Goal: Task Accomplishment & Management: Use online tool/utility

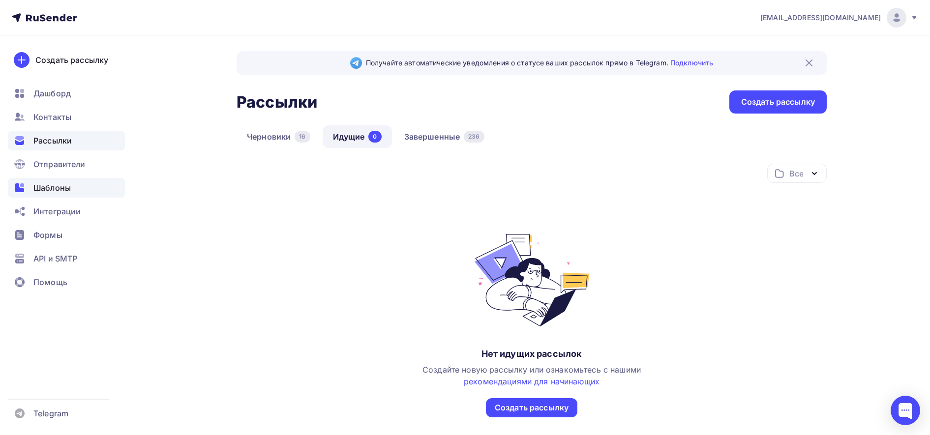
click at [60, 194] on div "Шаблоны" at bounding box center [66, 188] width 117 height 20
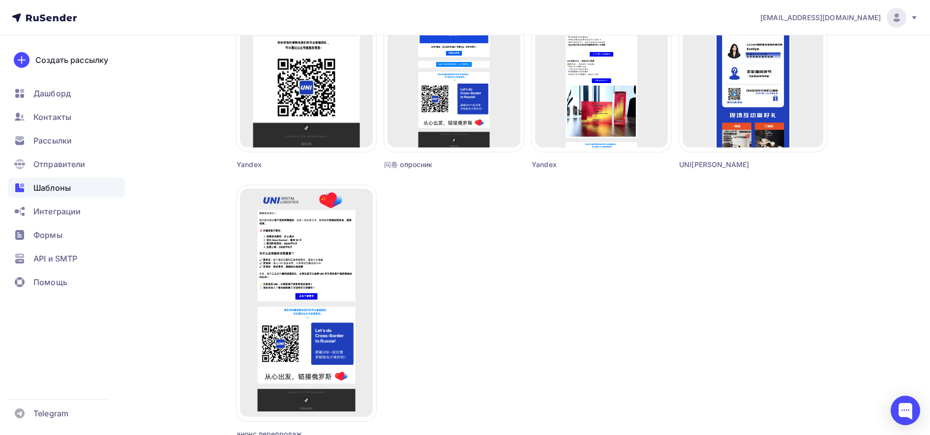
scroll to position [850, 0]
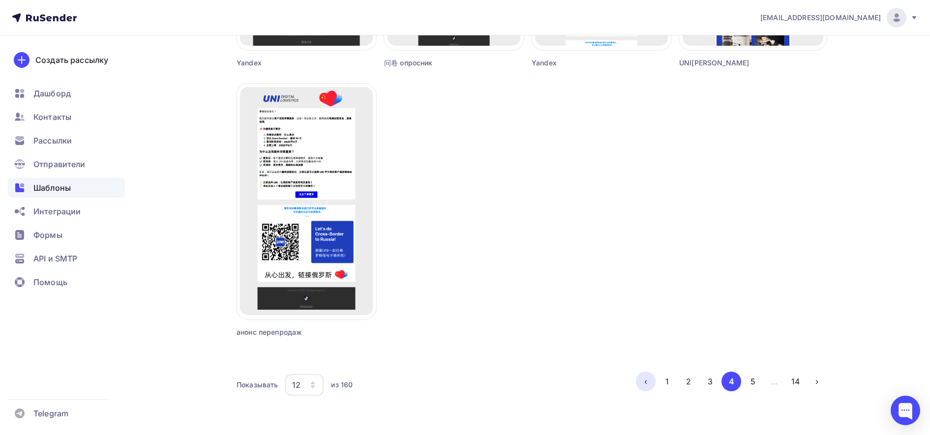
click at [645, 380] on button "‹" at bounding box center [646, 382] width 20 height 20
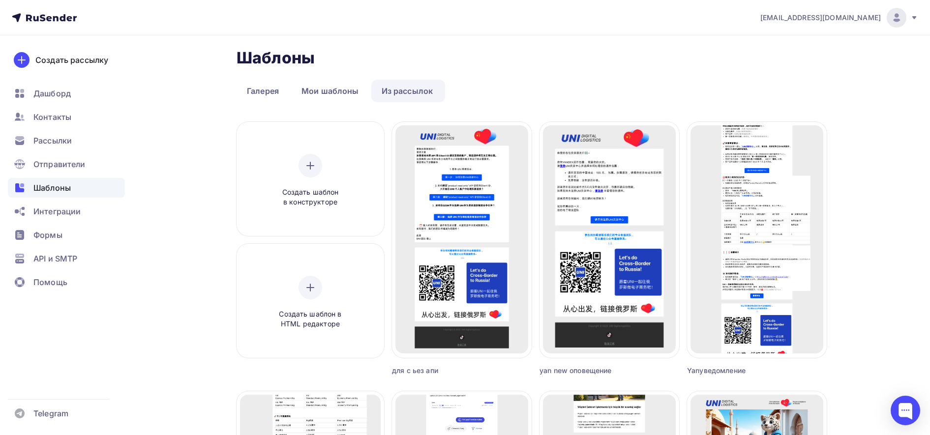
scroll to position [863, 0]
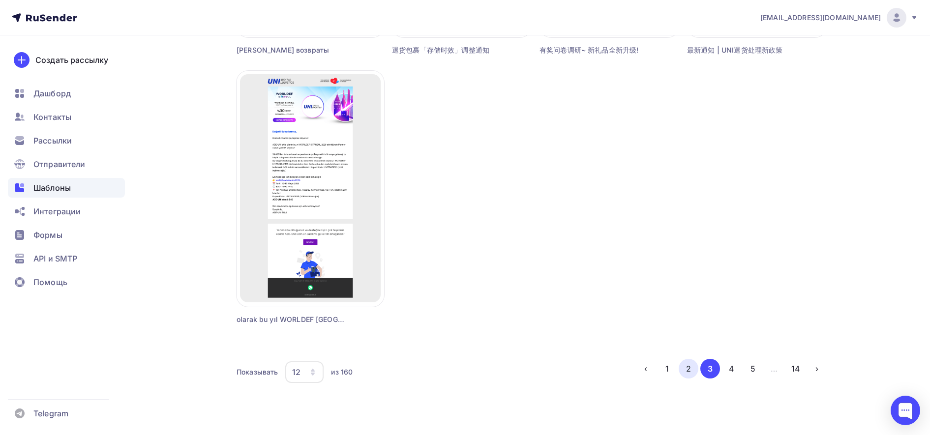
click at [689, 367] on button "2" at bounding box center [689, 369] width 20 height 20
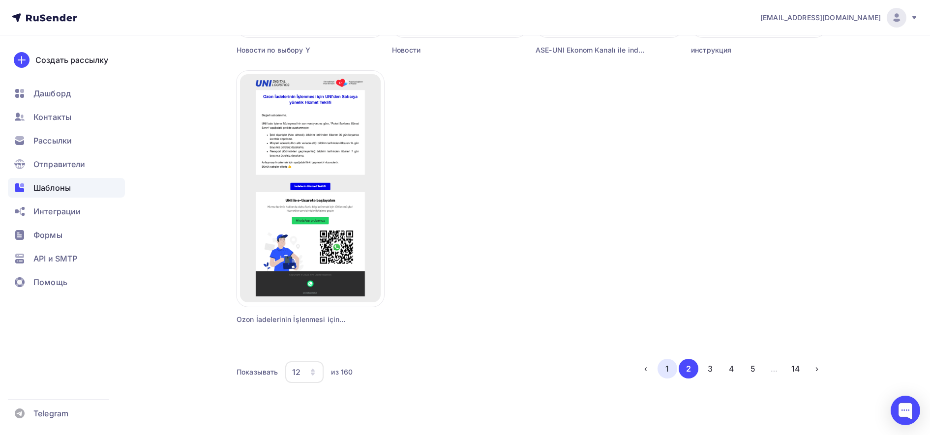
click at [664, 371] on button "1" at bounding box center [668, 369] width 20 height 20
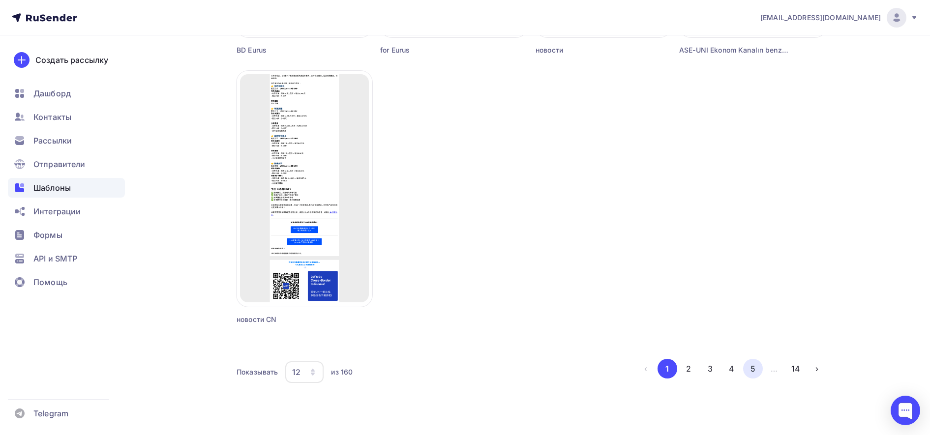
click at [752, 368] on button "5" at bounding box center [753, 369] width 20 height 20
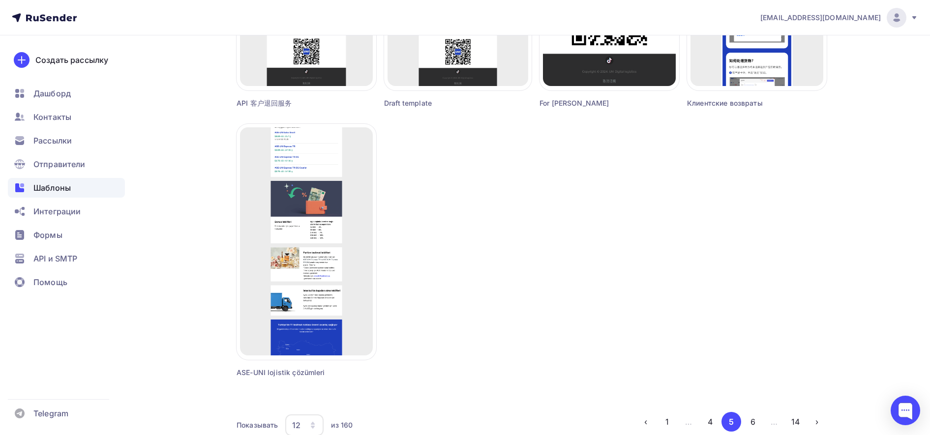
scroll to position [818, 0]
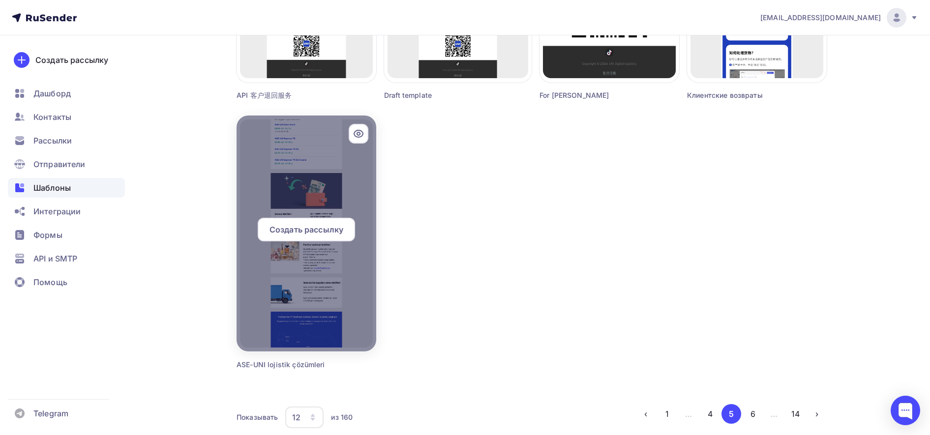
click at [359, 135] on icon at bounding box center [358, 133] width 3 height 3
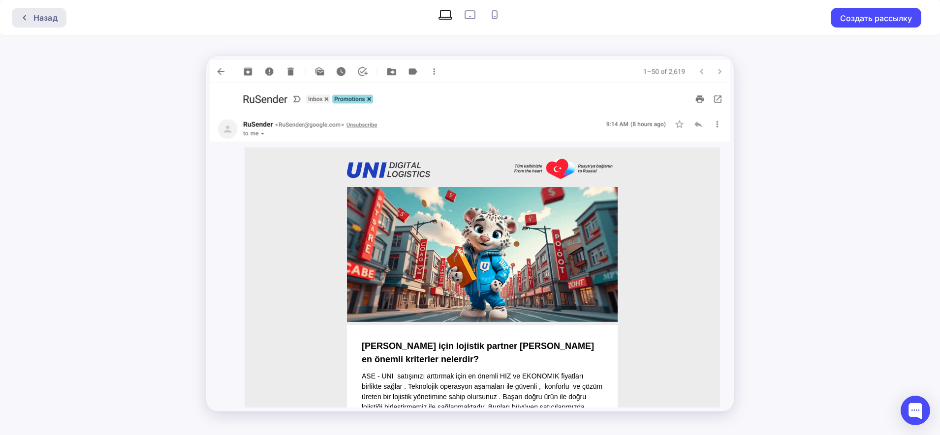
click at [27, 18] on icon at bounding box center [25, 18] width 8 height 8
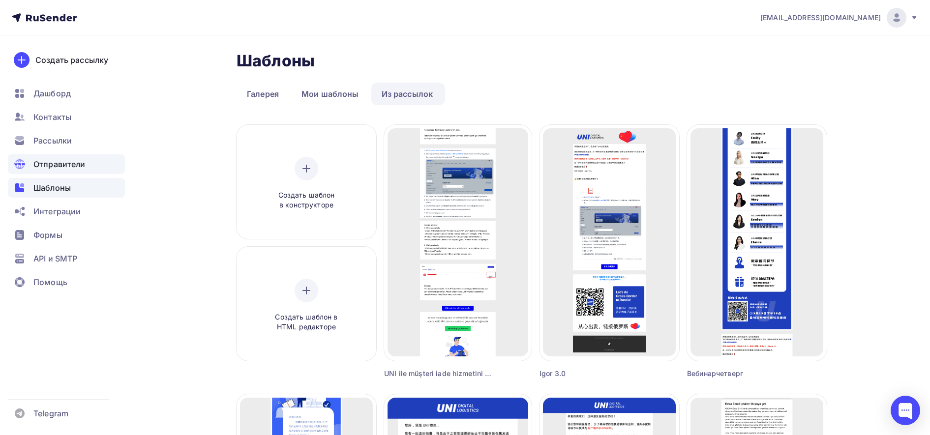
click at [54, 154] on div "Отправители" at bounding box center [66, 164] width 117 height 20
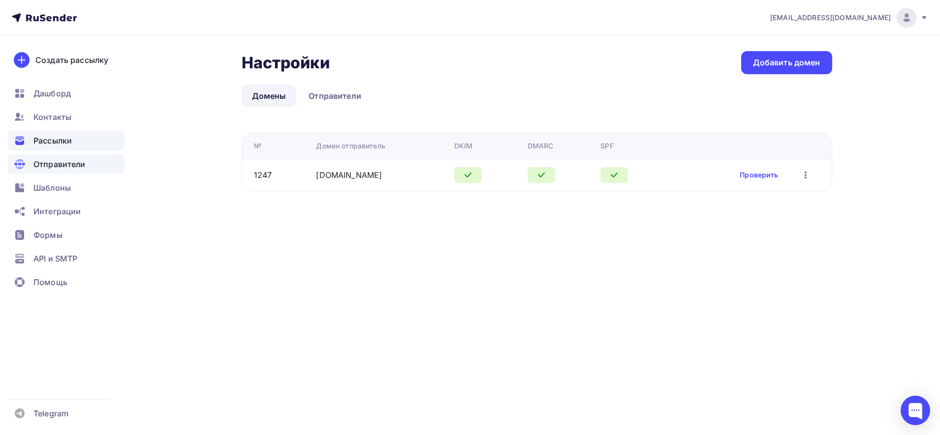
drag, startPoint x: 55, startPoint y: 129, endPoint x: 60, endPoint y: 136, distance: 8.9
click at [60, 136] on ul "Дашборд Контакты Рассылки Отправители Шаблоны Интеграции Формы API и SMTP Помощь" at bounding box center [66, 191] width 117 height 214
click at [60, 136] on span "Рассылки" at bounding box center [52, 141] width 38 height 12
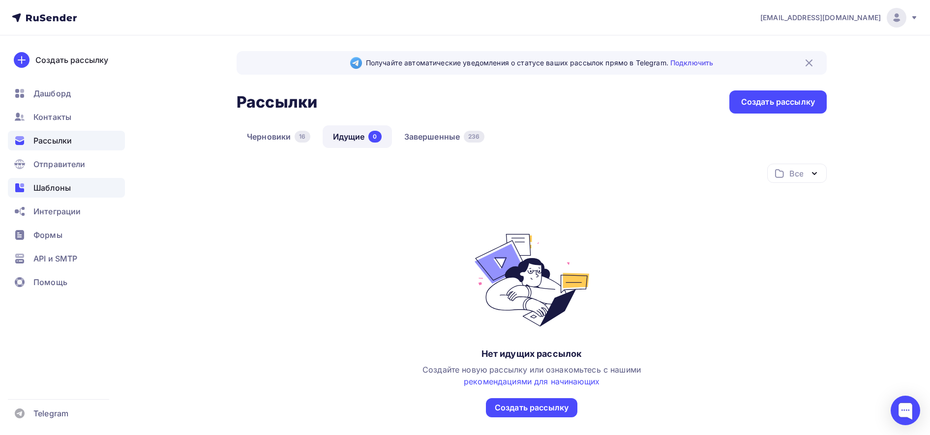
click at [55, 190] on span "Шаблоны" at bounding box center [51, 188] width 37 height 12
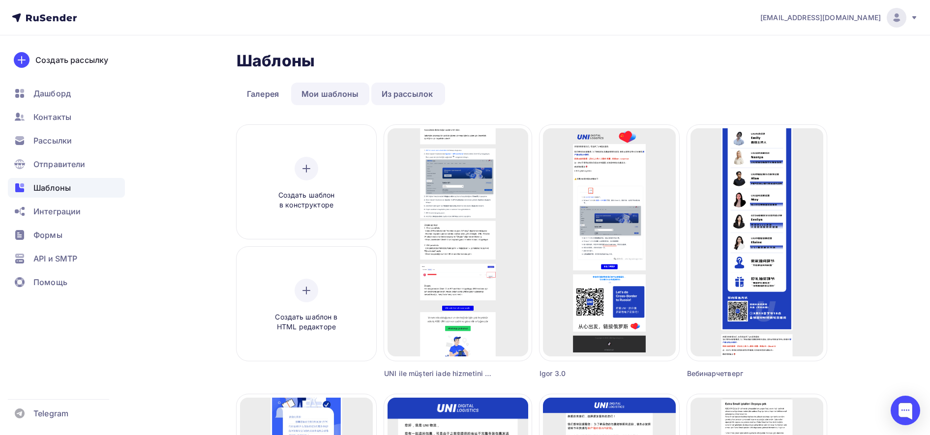
click at [314, 99] on link "Мои шаблоны" at bounding box center [330, 94] width 78 height 23
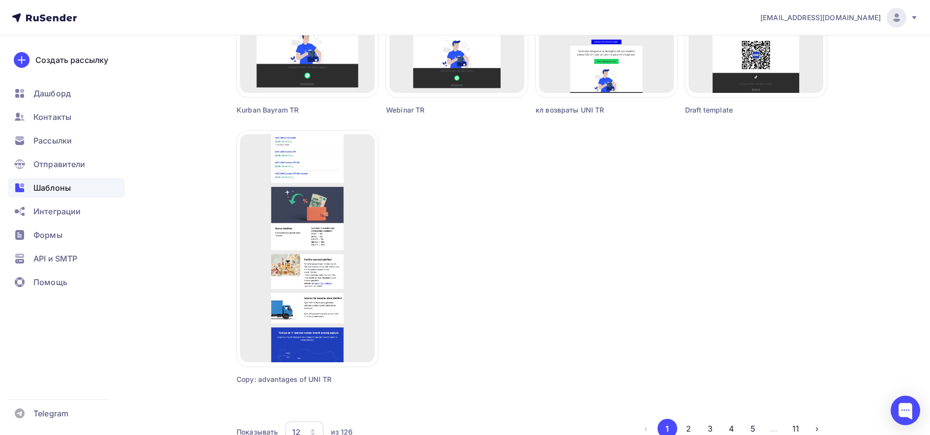
scroll to position [808, 0]
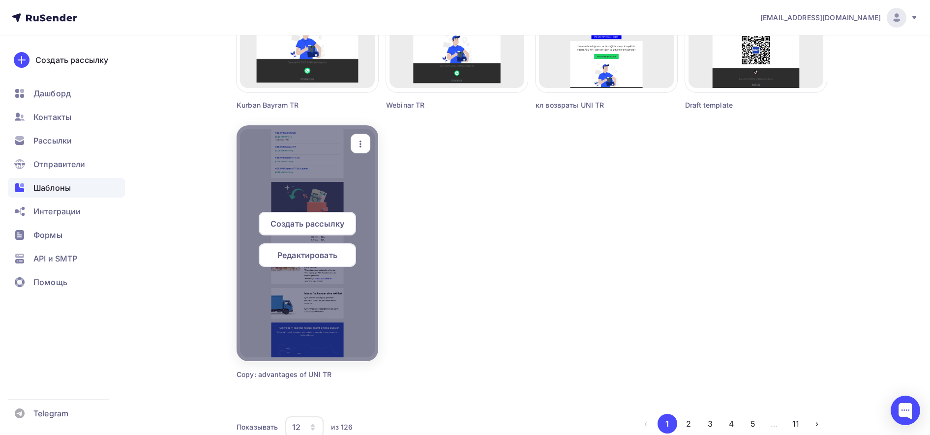
click at [361, 148] on icon "button" at bounding box center [361, 144] width 12 height 12
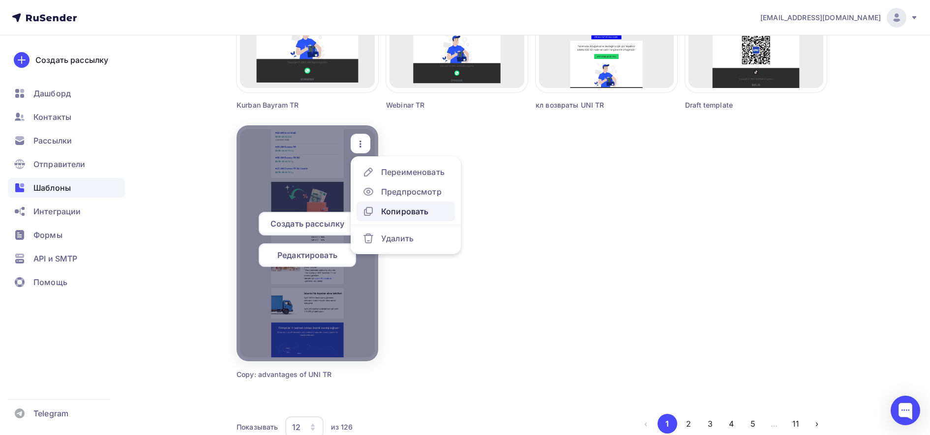
click at [390, 213] on div "Копировать" at bounding box center [404, 212] width 47 height 12
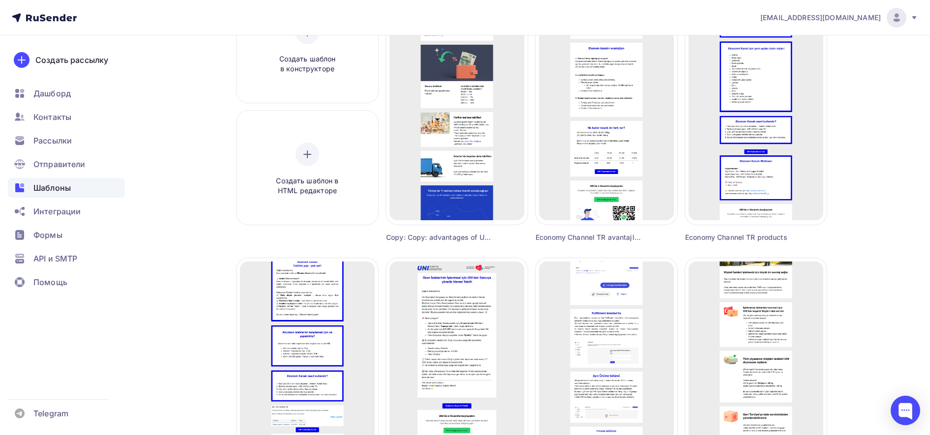
scroll to position [0, 0]
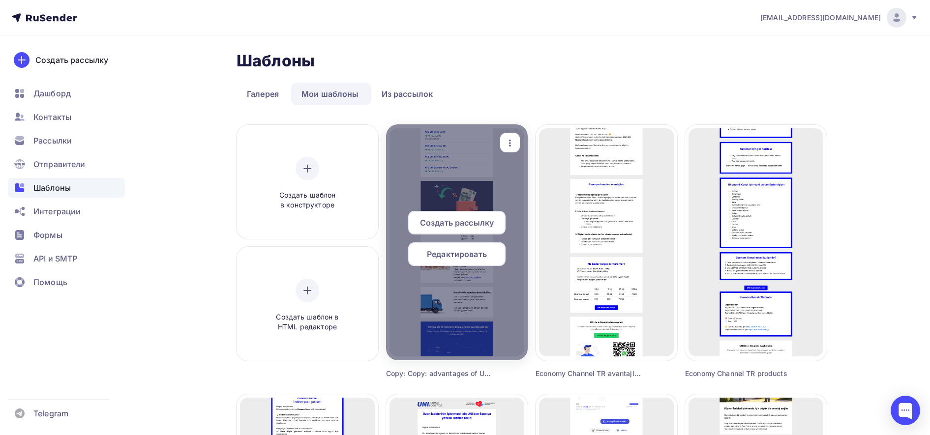
click at [487, 255] on span "Редактировать" at bounding box center [457, 254] width 60 height 12
